Goal: Task Accomplishment & Management: Manage account settings

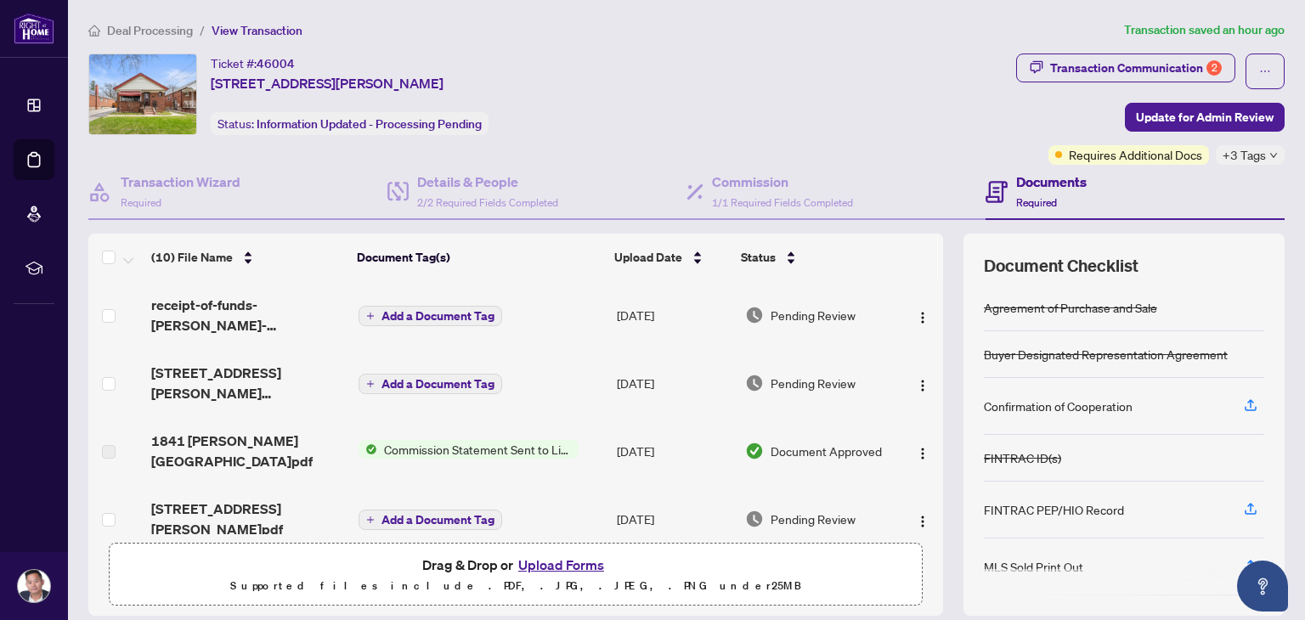
click at [0, 0] on link "Deal Processing" at bounding box center [0, 0] width 0 height 0
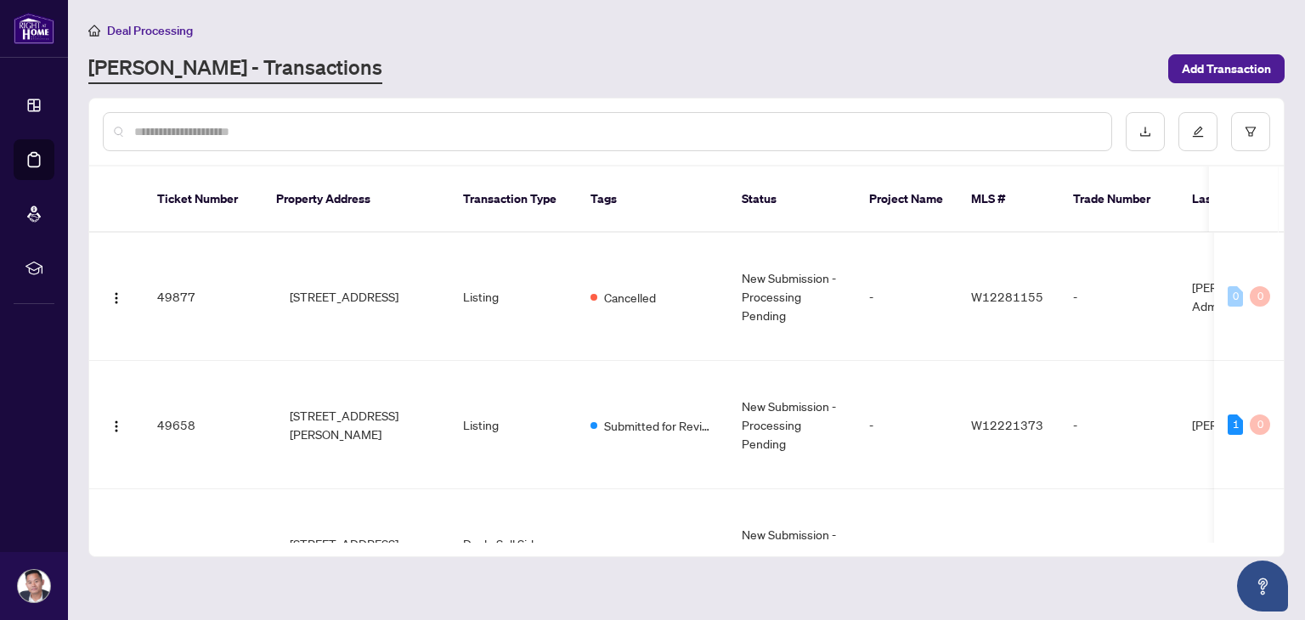
click at [309, 127] on input "text" at bounding box center [616, 131] width 964 height 19
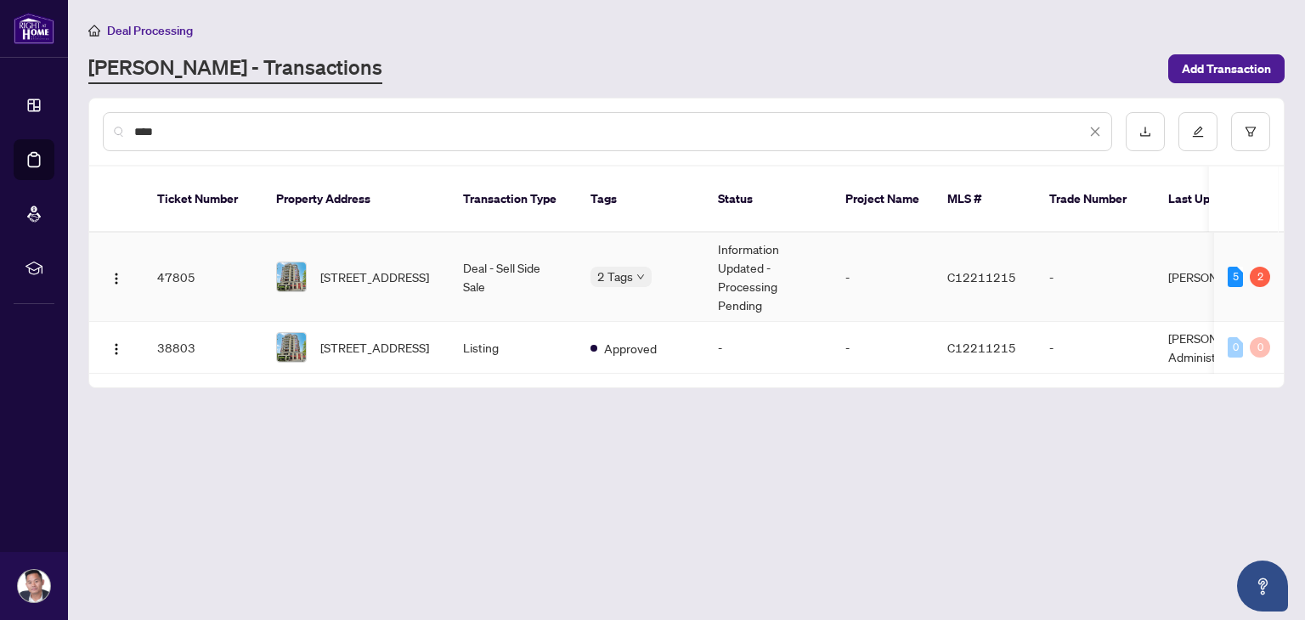
type input "****"
click at [423, 268] on span "[STREET_ADDRESS]" at bounding box center [374, 277] width 109 height 19
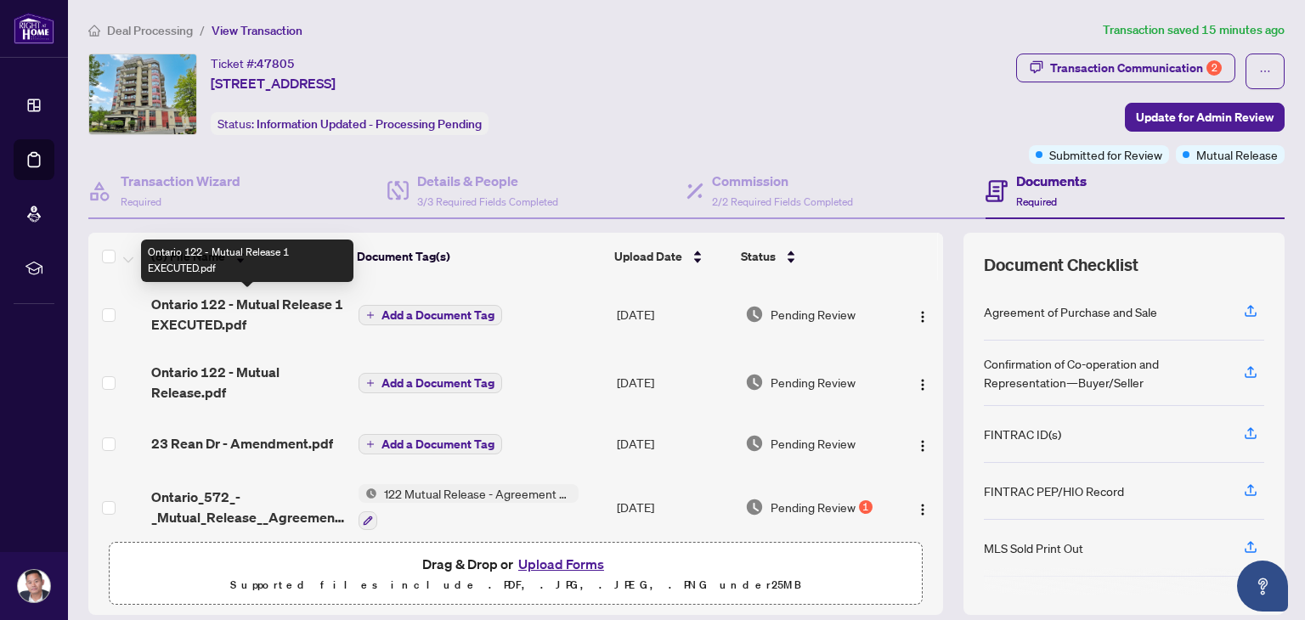
click at [251, 314] on span "Ontario 122 - Mutual Release 1 EXECUTED.pdf" at bounding box center [247, 314] width 193 height 41
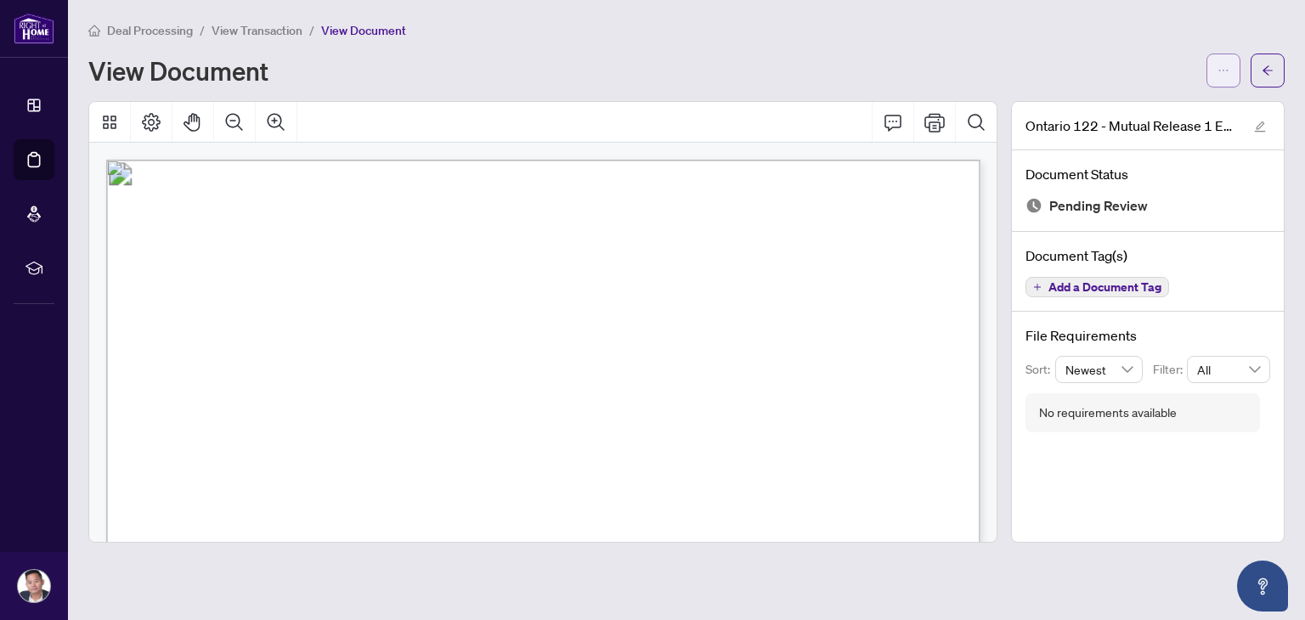
click at [1229, 79] on button "button" at bounding box center [1224, 71] width 34 height 34
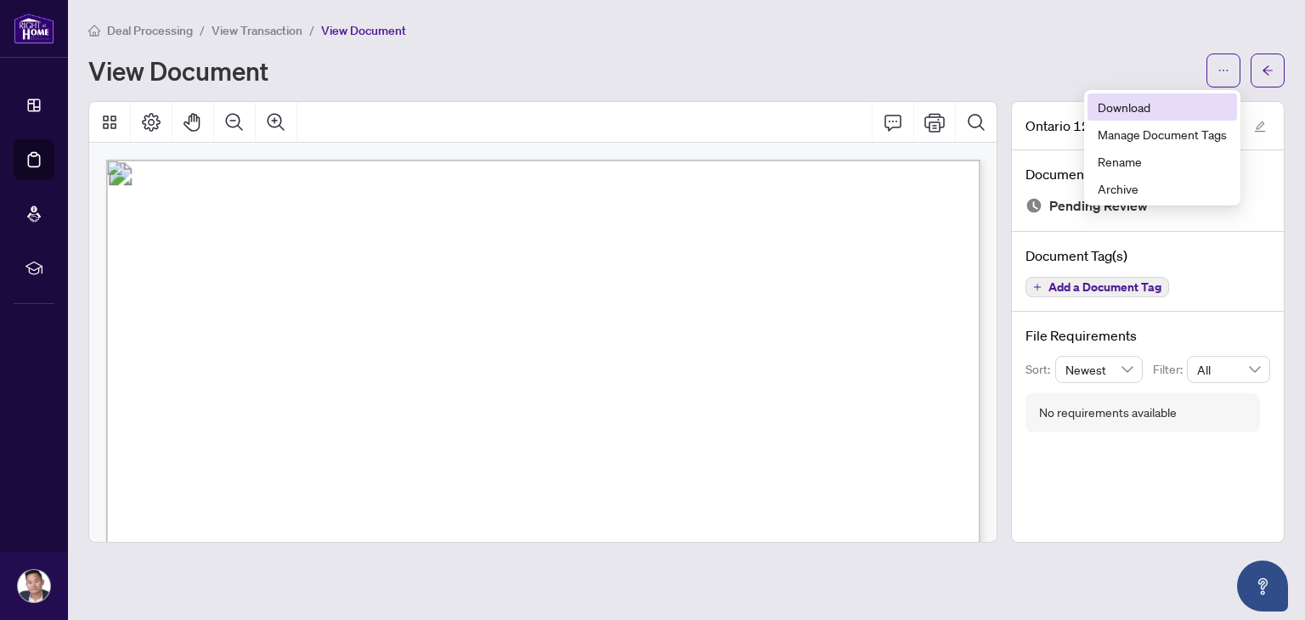
click at [1185, 112] on span "Download" at bounding box center [1162, 107] width 129 height 19
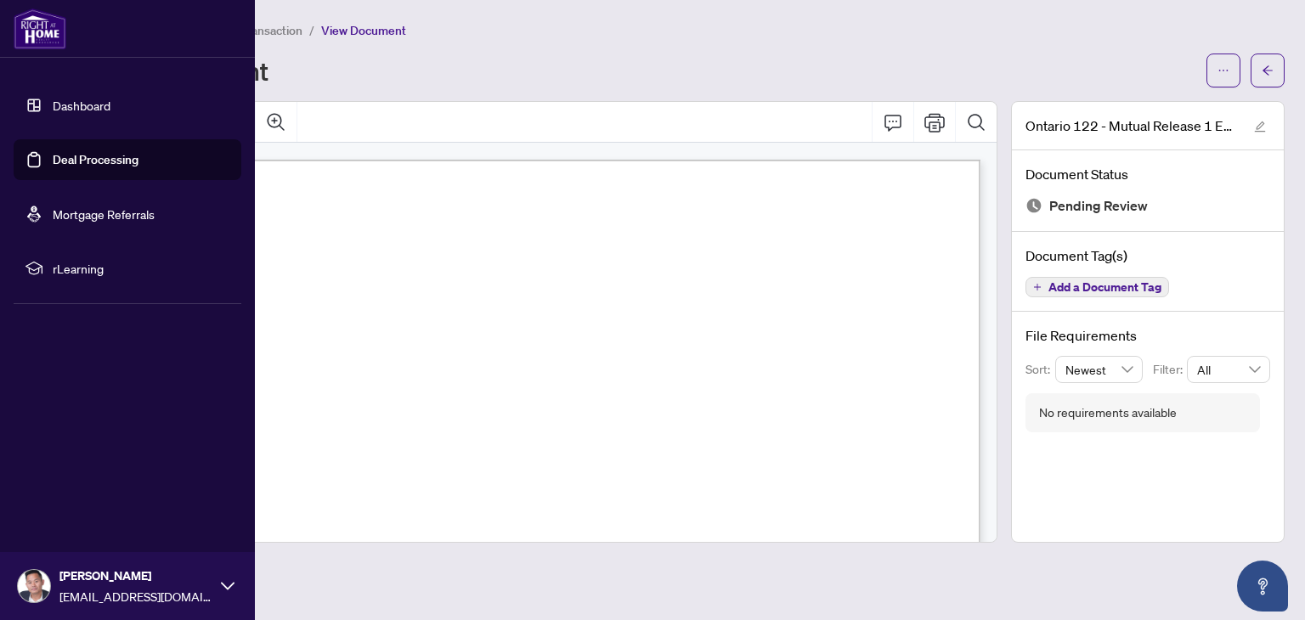
click at [53, 159] on link "Deal Processing" at bounding box center [96, 159] width 86 height 15
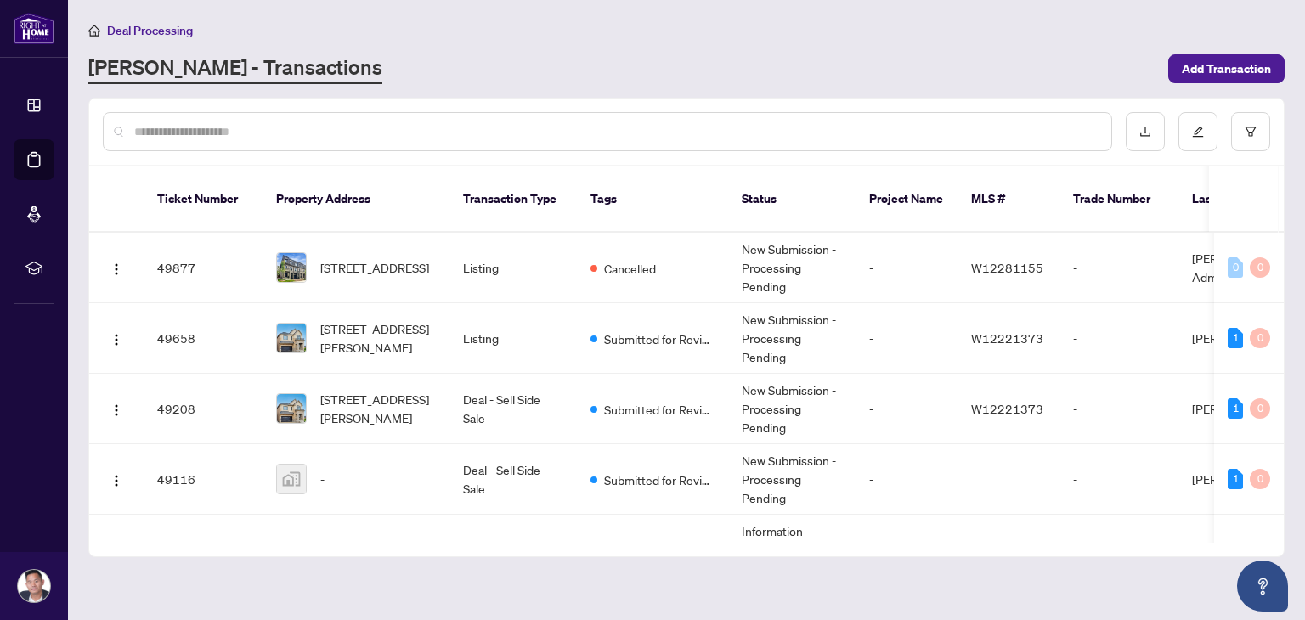
click at [241, 133] on input "text" at bounding box center [616, 131] width 964 height 19
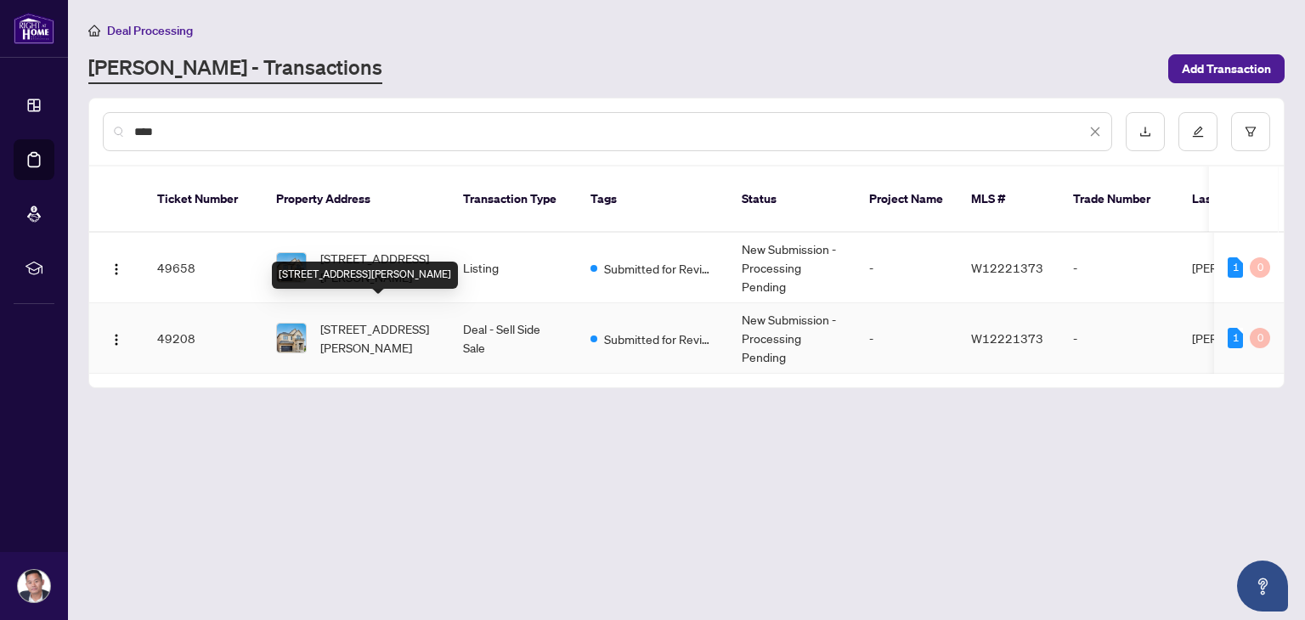
type input "****"
click at [397, 321] on span "[STREET_ADDRESS][PERSON_NAME]" at bounding box center [378, 337] width 116 height 37
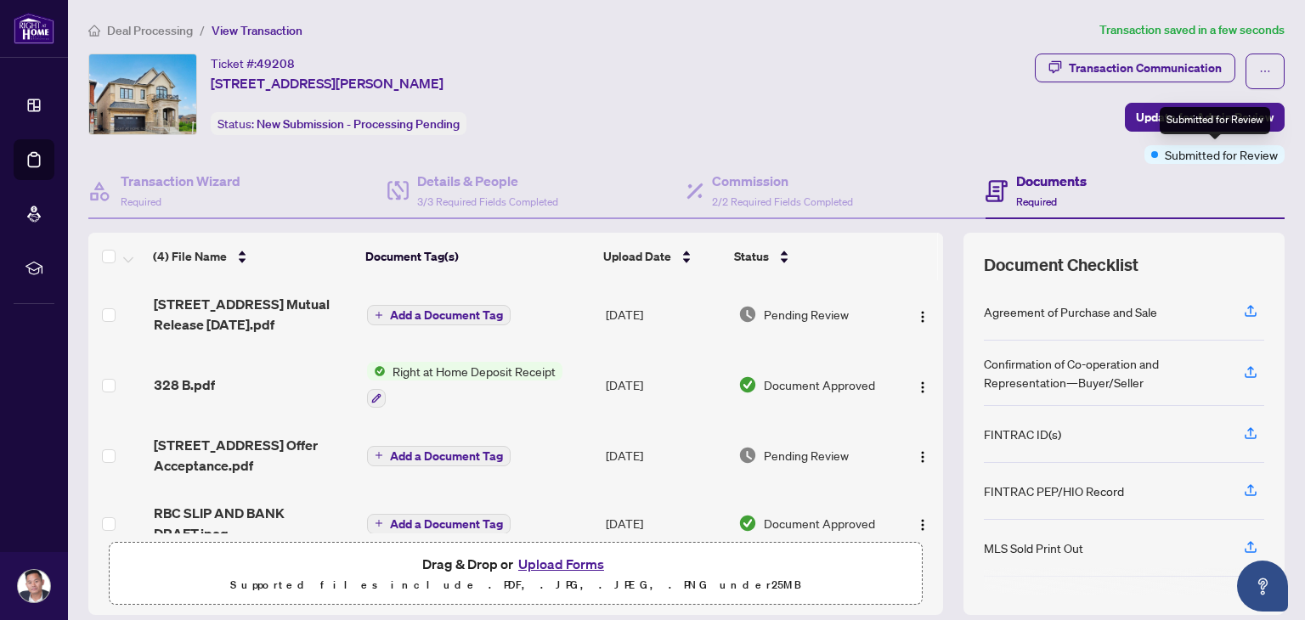
click at [1231, 122] on div "Submitted for Review" at bounding box center [1215, 120] width 110 height 27
click at [1152, 120] on span "Update for Admin Review" at bounding box center [1205, 117] width 138 height 27
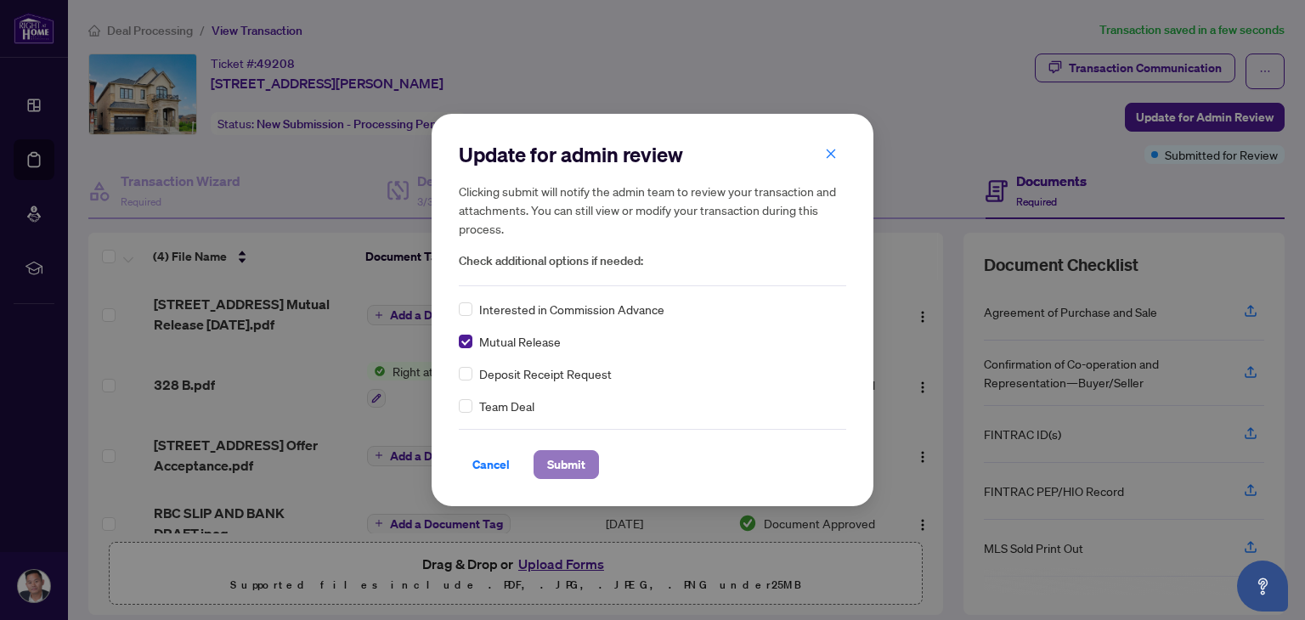
click at [568, 468] on span "Submit" at bounding box center [566, 464] width 38 height 27
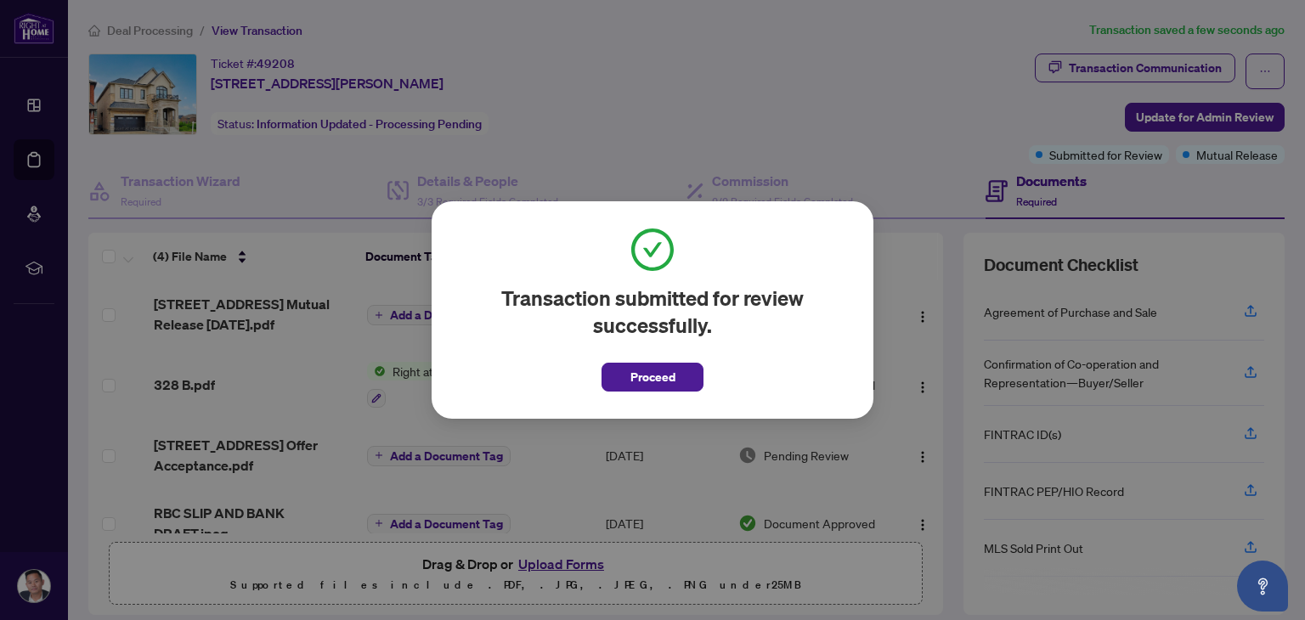
click at [676, 391] on button "Proceed" at bounding box center [653, 377] width 102 height 29
